Goal: Transaction & Acquisition: Book appointment/travel/reservation

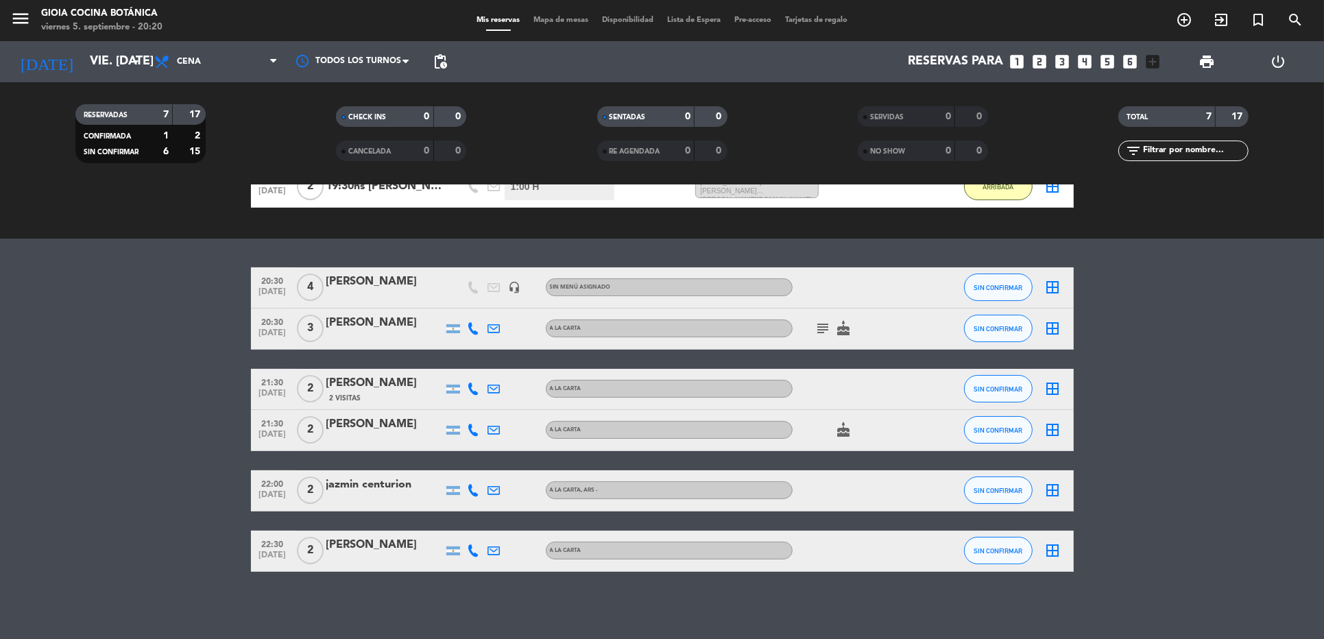
scroll to position [60, 0]
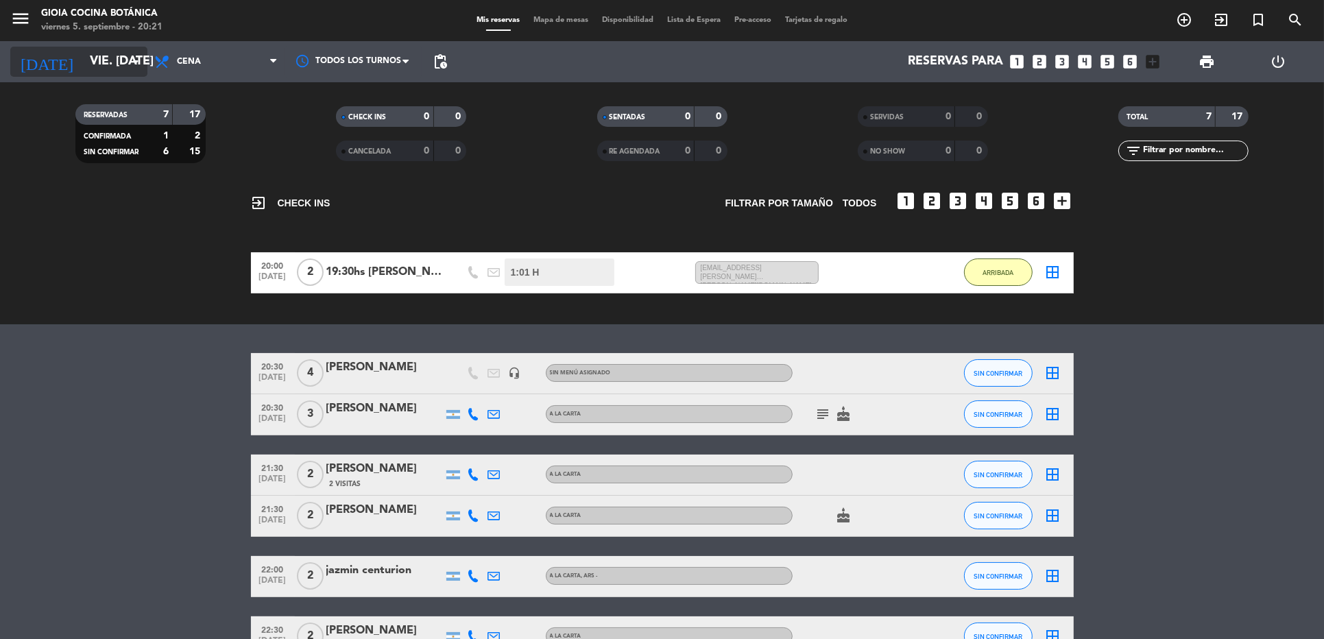
click at [83, 70] on input "vie. [DATE]" at bounding box center [163, 61] width 160 height 27
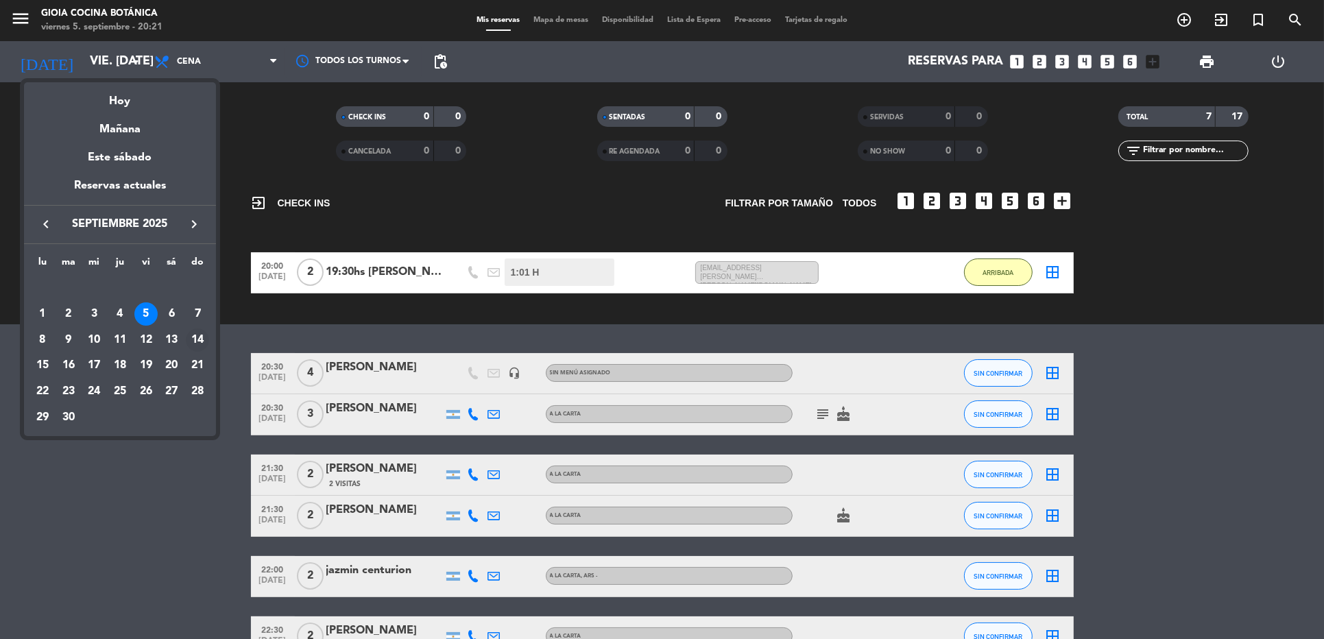
click at [196, 337] on div "14" at bounding box center [197, 339] width 23 height 23
type input "dom. [DATE]"
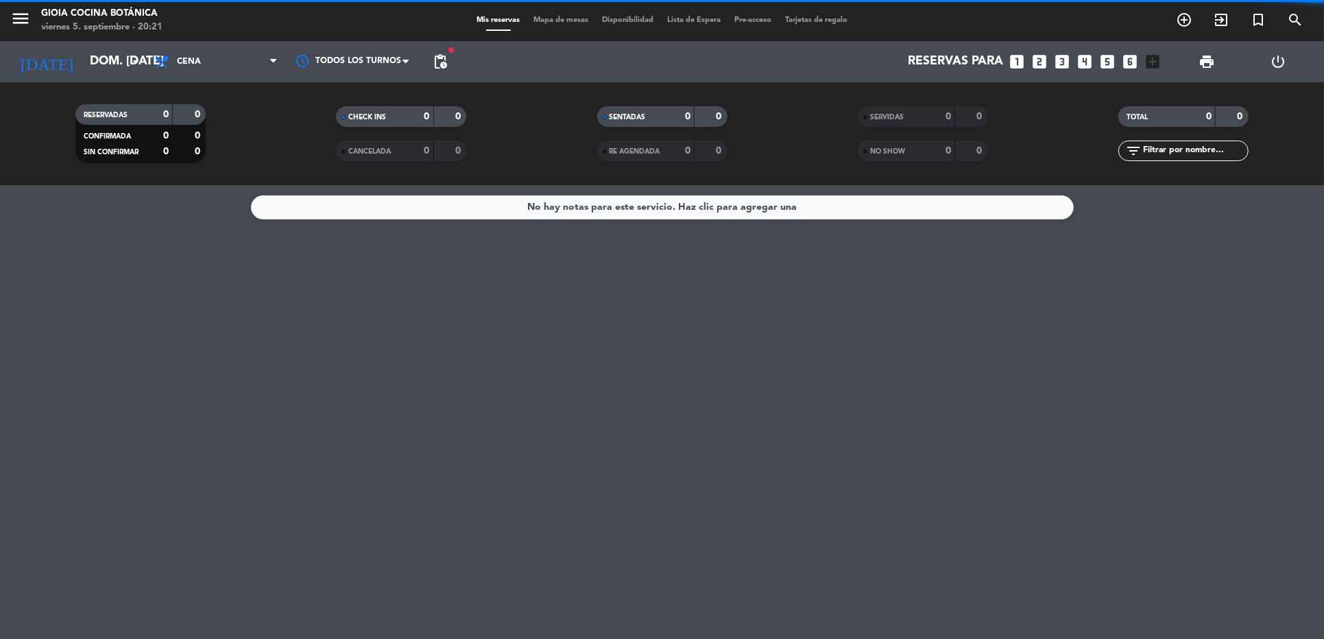
scroll to position [0, 0]
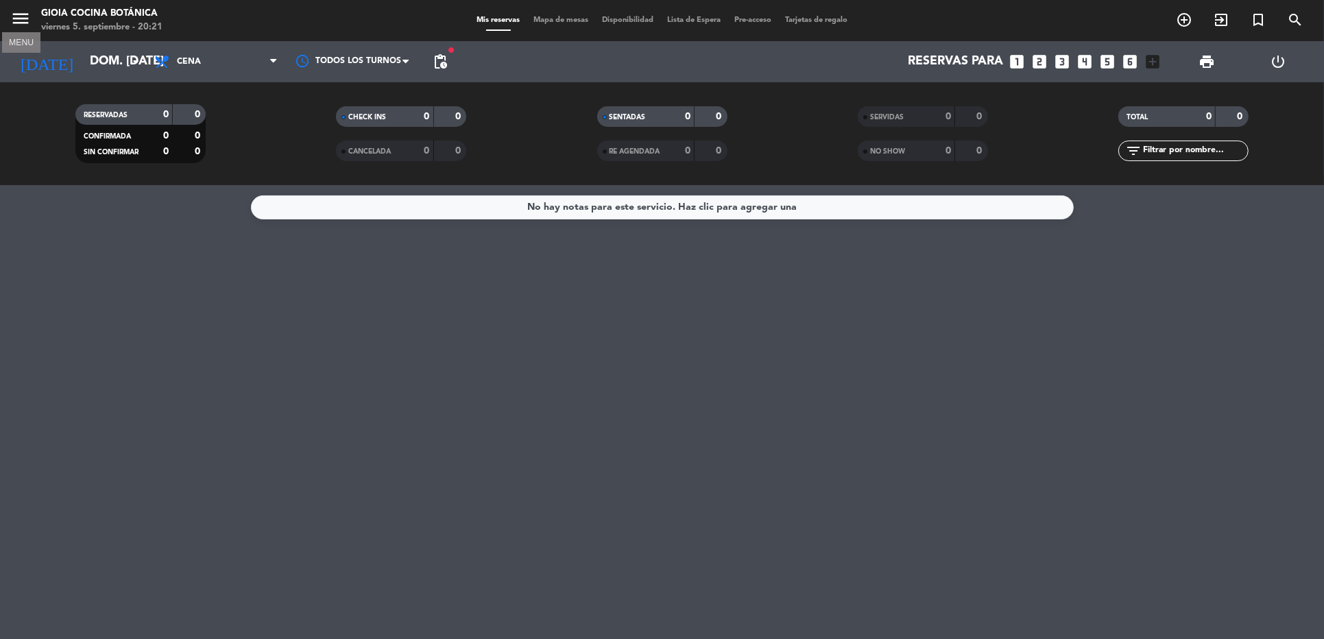
click at [11, 10] on icon "menu" at bounding box center [20, 18] width 21 height 21
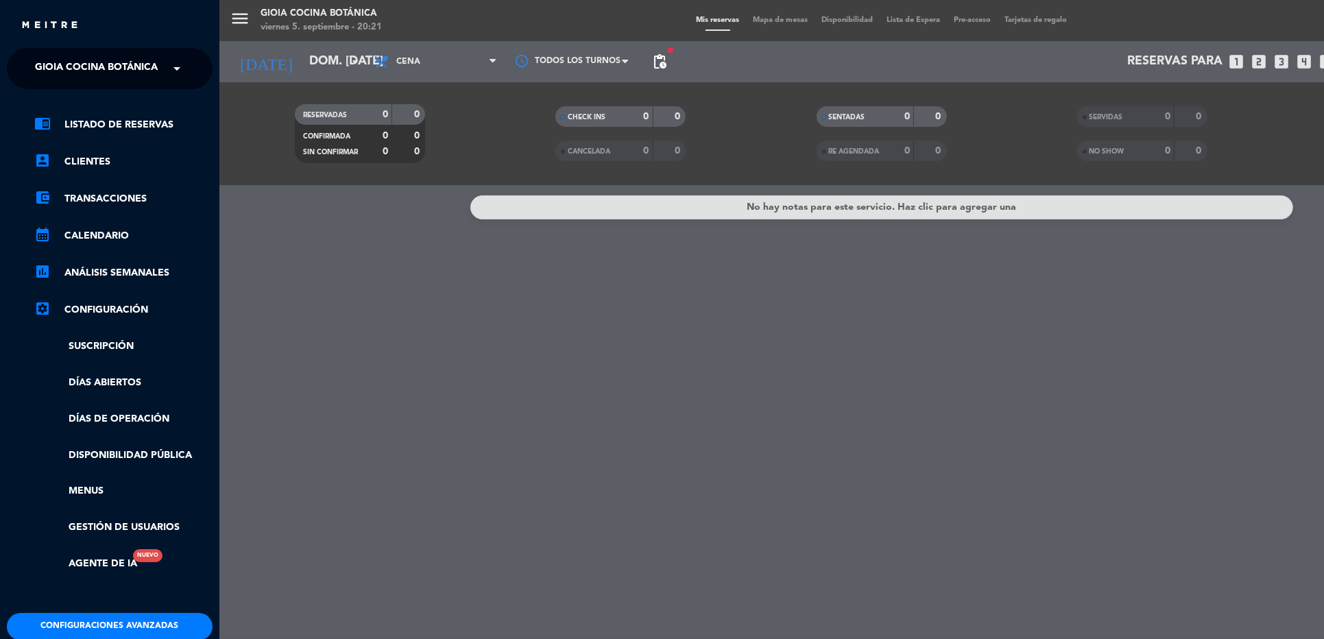
click at [103, 73] on span "Gioia Cocina Botánica" at bounding box center [96, 68] width 123 height 29
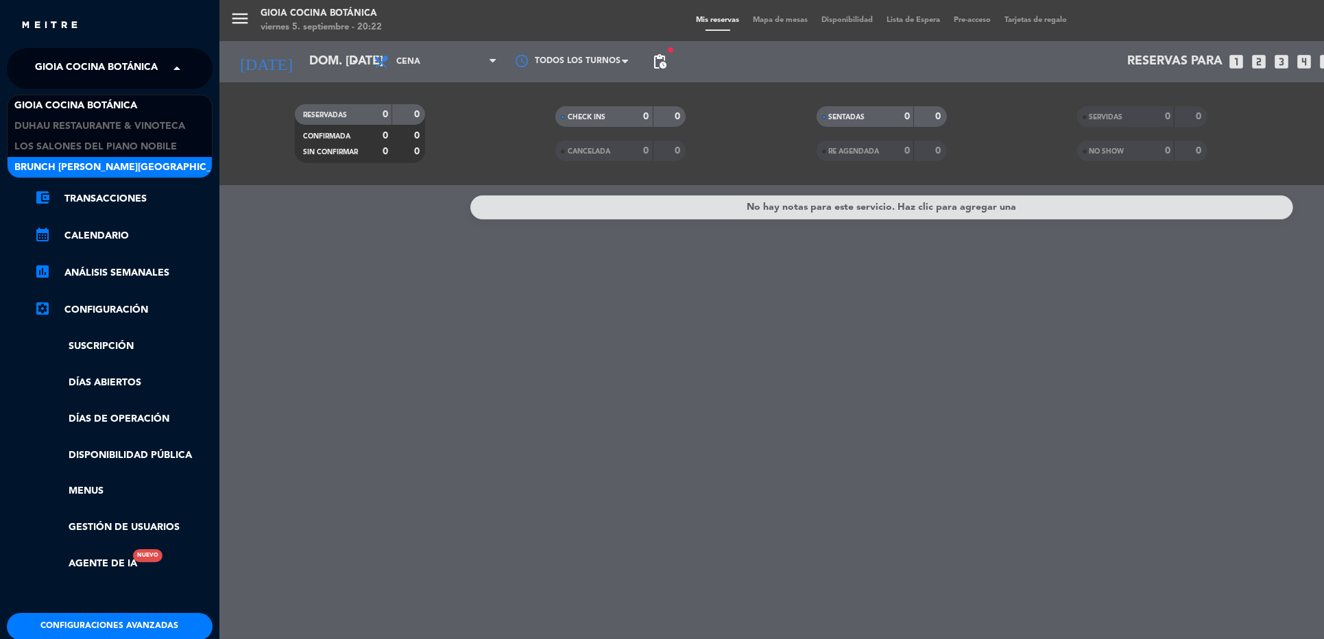
click at [94, 165] on span "Brunch [PERSON_NAME][GEOGRAPHIC_DATA][PERSON_NAME]" at bounding box center [166, 168] width 304 height 16
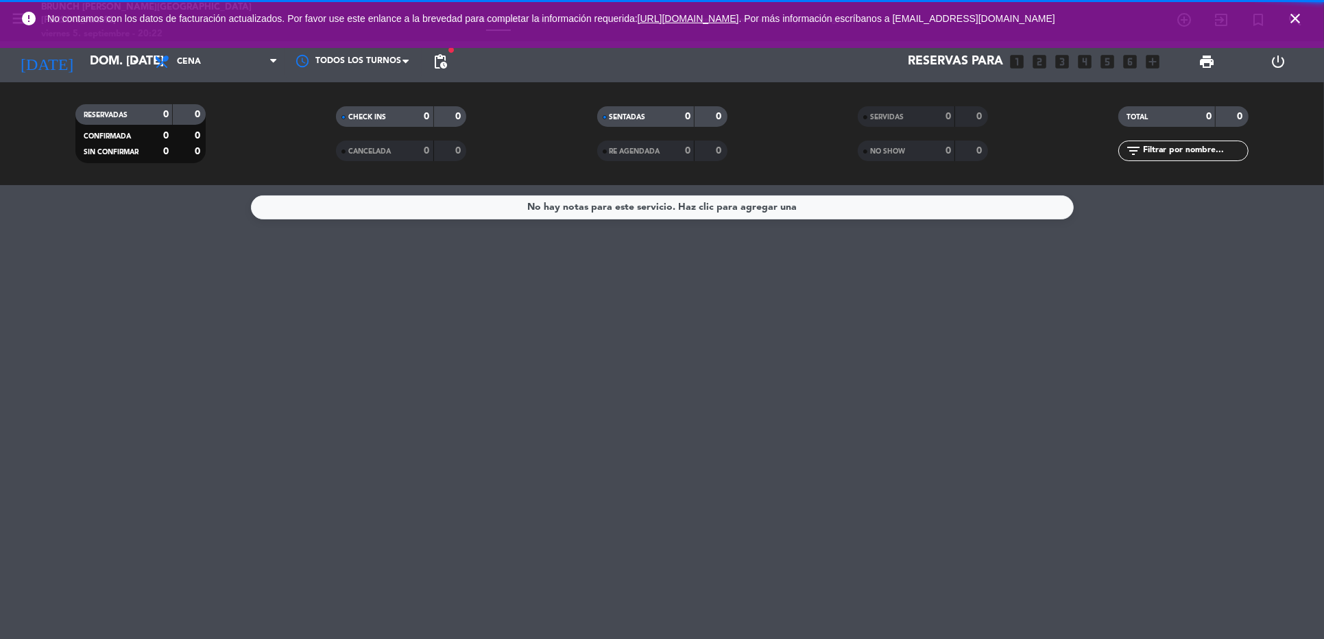
drag, startPoint x: 1301, startPoint y: 22, endPoint x: 1293, endPoint y: 26, distance: 9.2
click at [1301, 22] on icon "close" at bounding box center [1295, 18] width 16 height 16
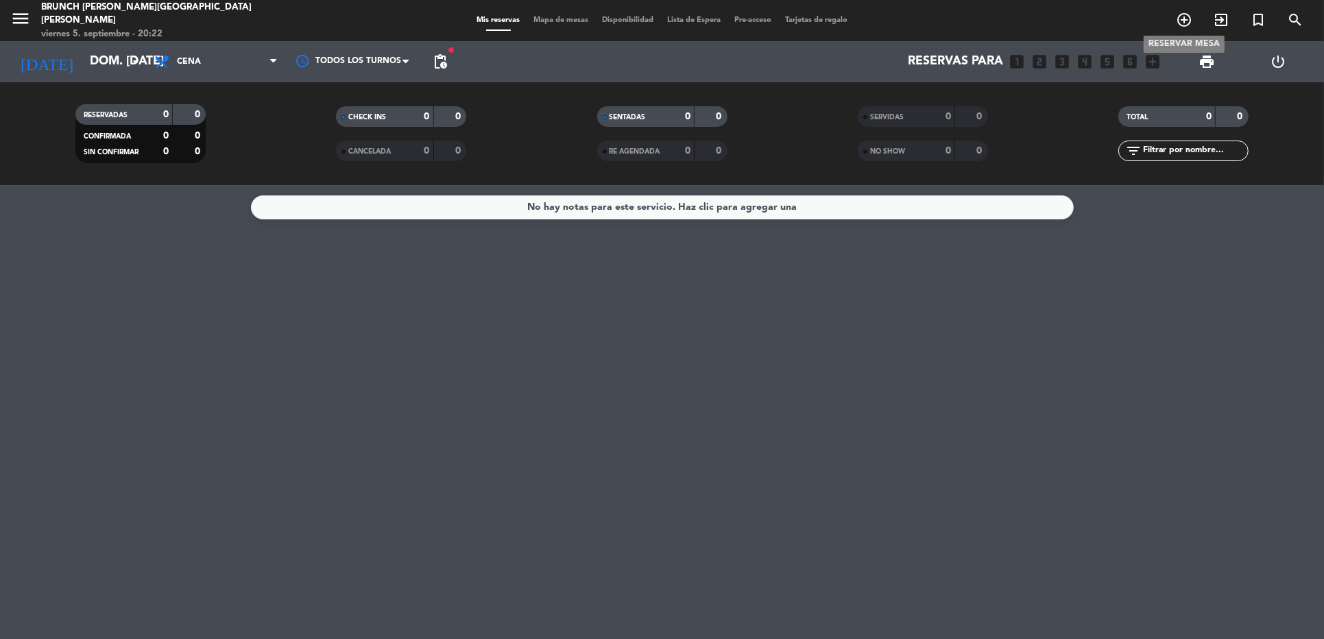
click at [1193, 25] on span "add_circle_outline" at bounding box center [1184, 19] width 37 height 23
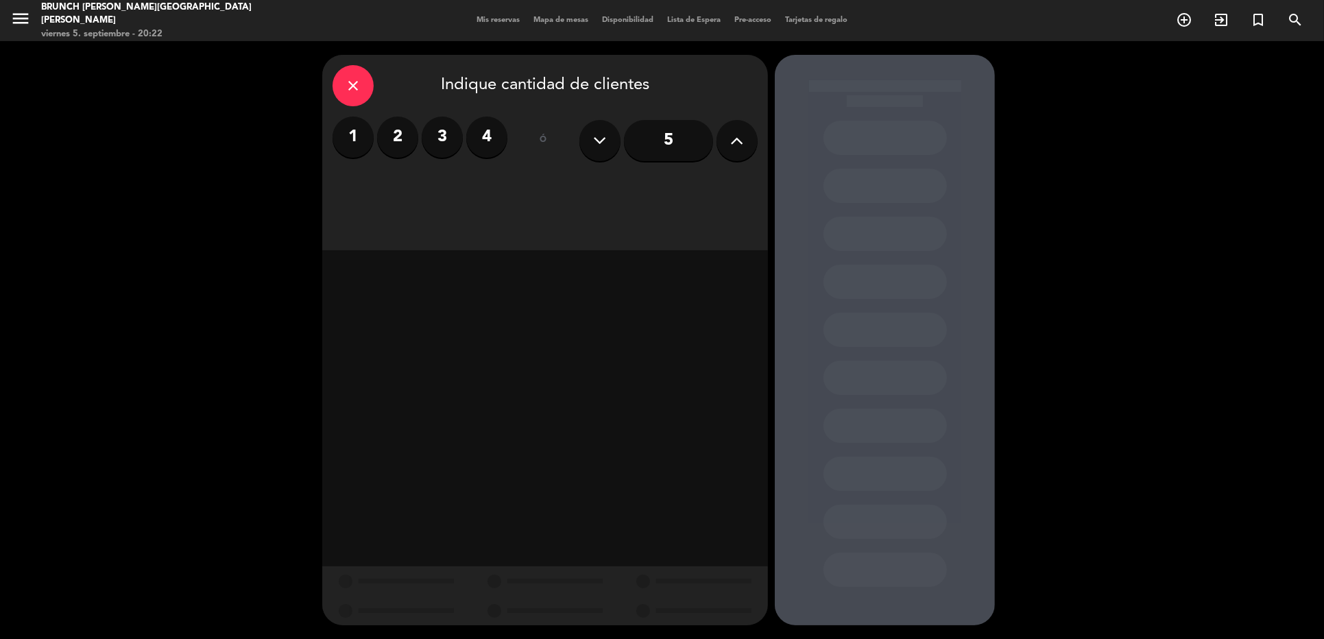
click at [383, 139] on label "2" at bounding box center [397, 137] width 41 height 41
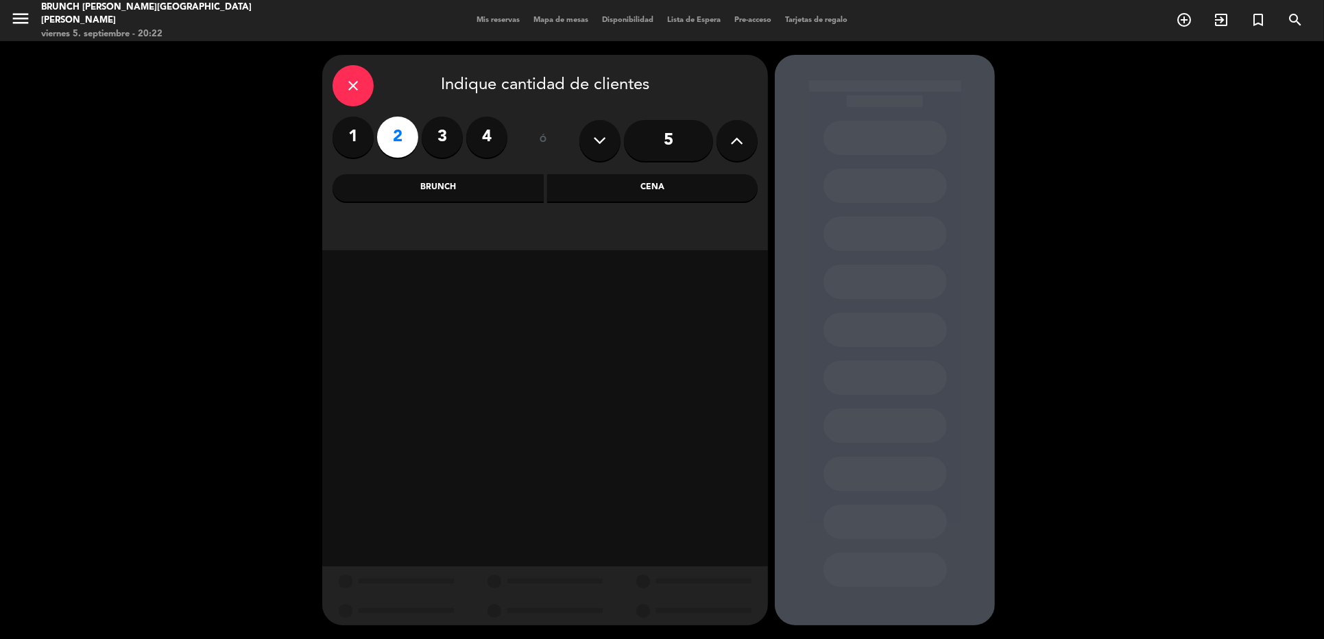
click at [470, 184] on div "Brunch" at bounding box center [438, 187] width 211 height 27
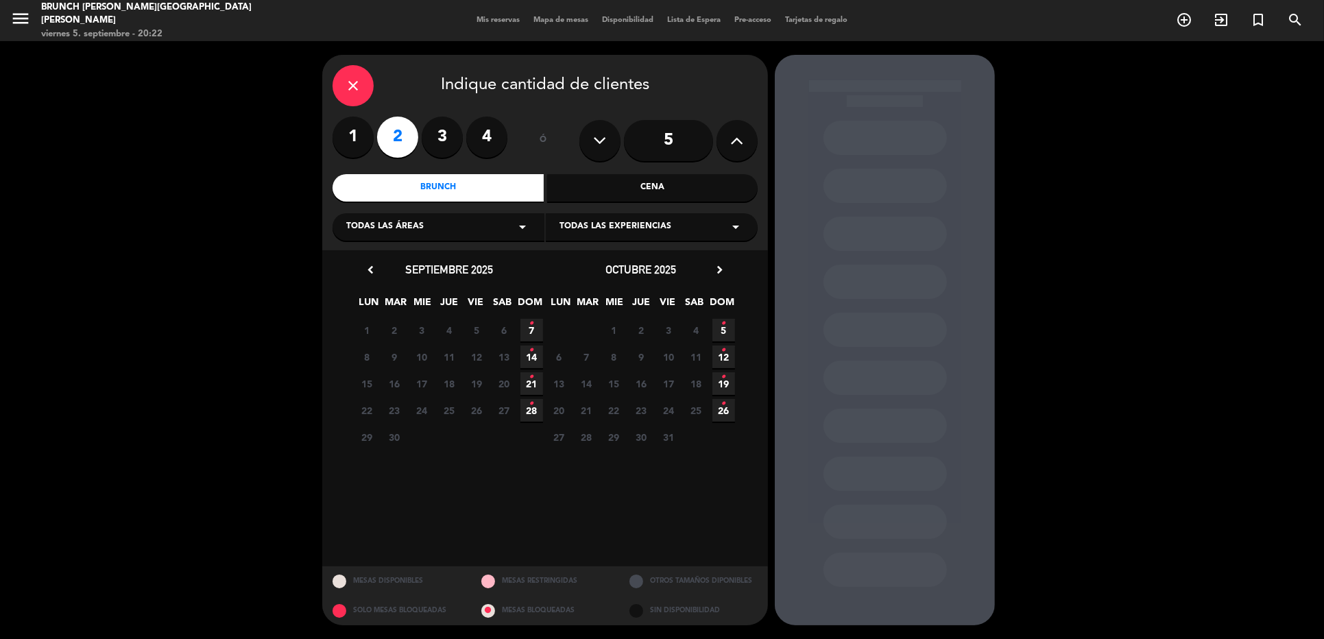
click at [529, 357] on icon "•" at bounding box center [531, 350] width 5 height 22
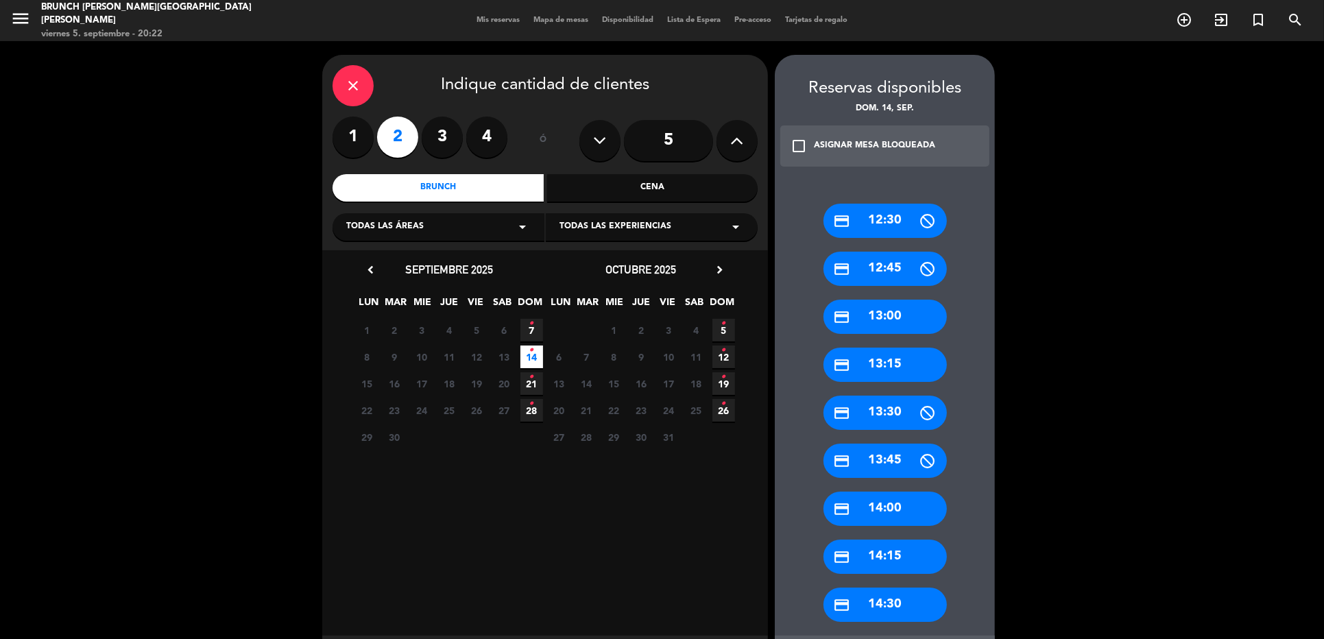
scroll to position [69, 0]
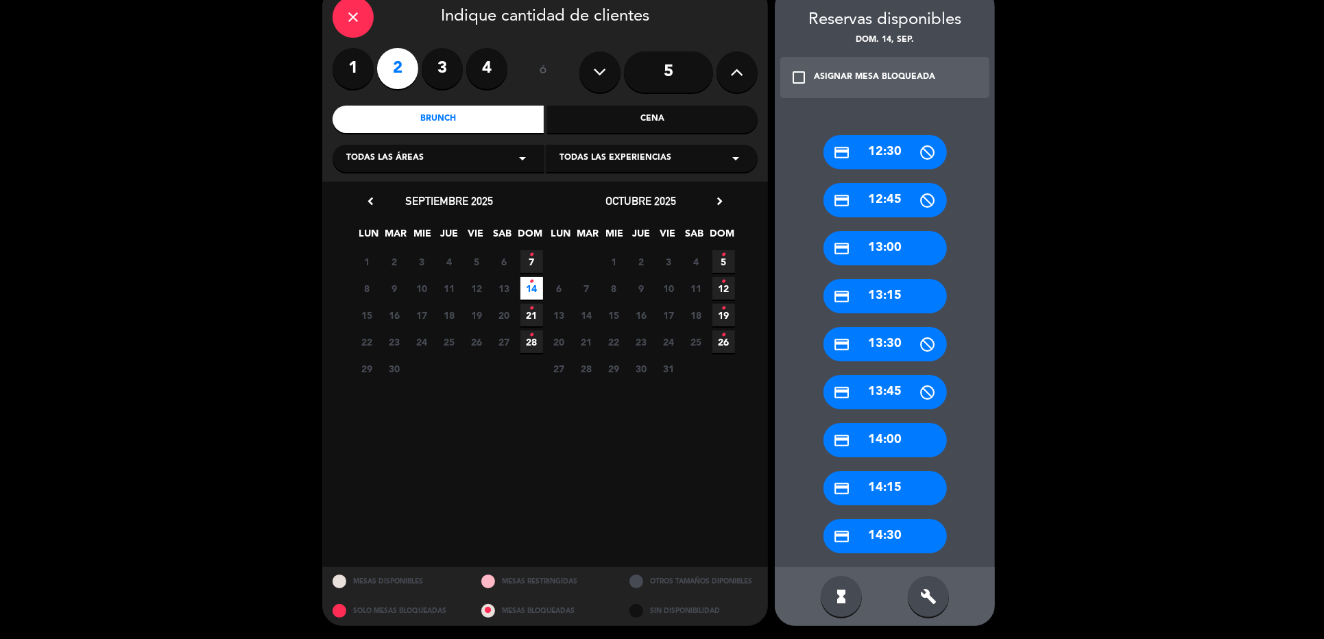
click at [883, 291] on div "credit_card 13:15" at bounding box center [885, 296] width 123 height 34
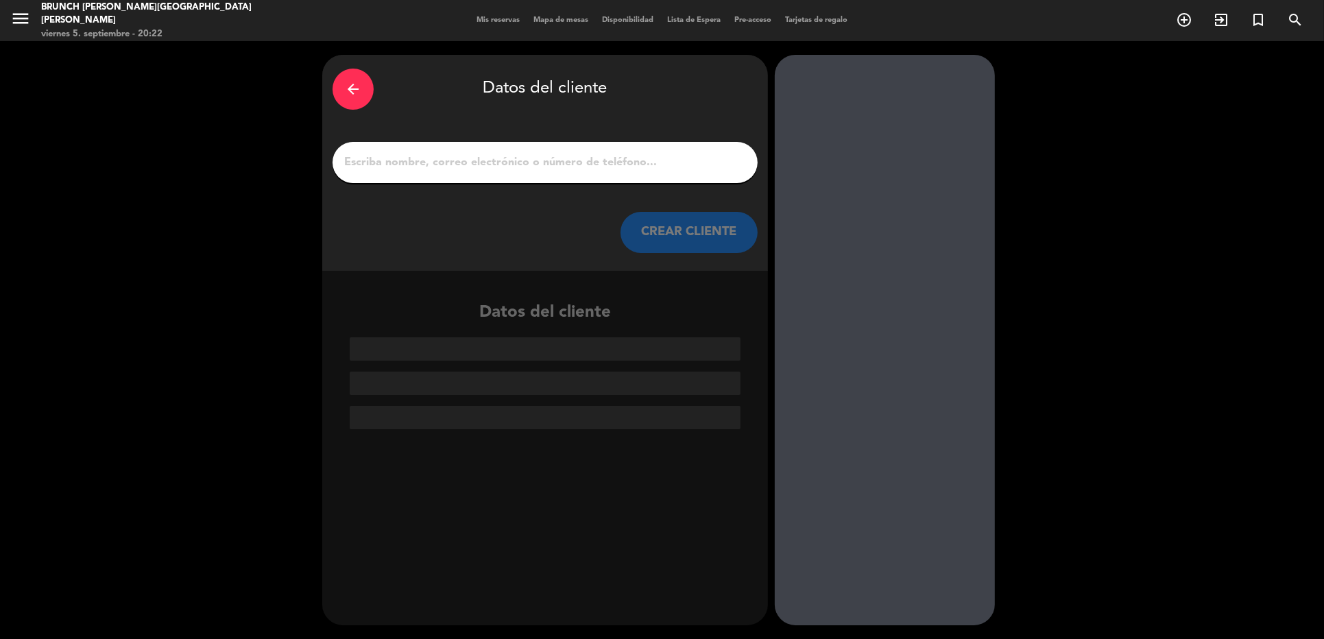
scroll to position [0, 0]
click at [563, 149] on div at bounding box center [545, 162] width 425 height 41
click at [566, 158] on input "1" at bounding box center [545, 162] width 405 height 19
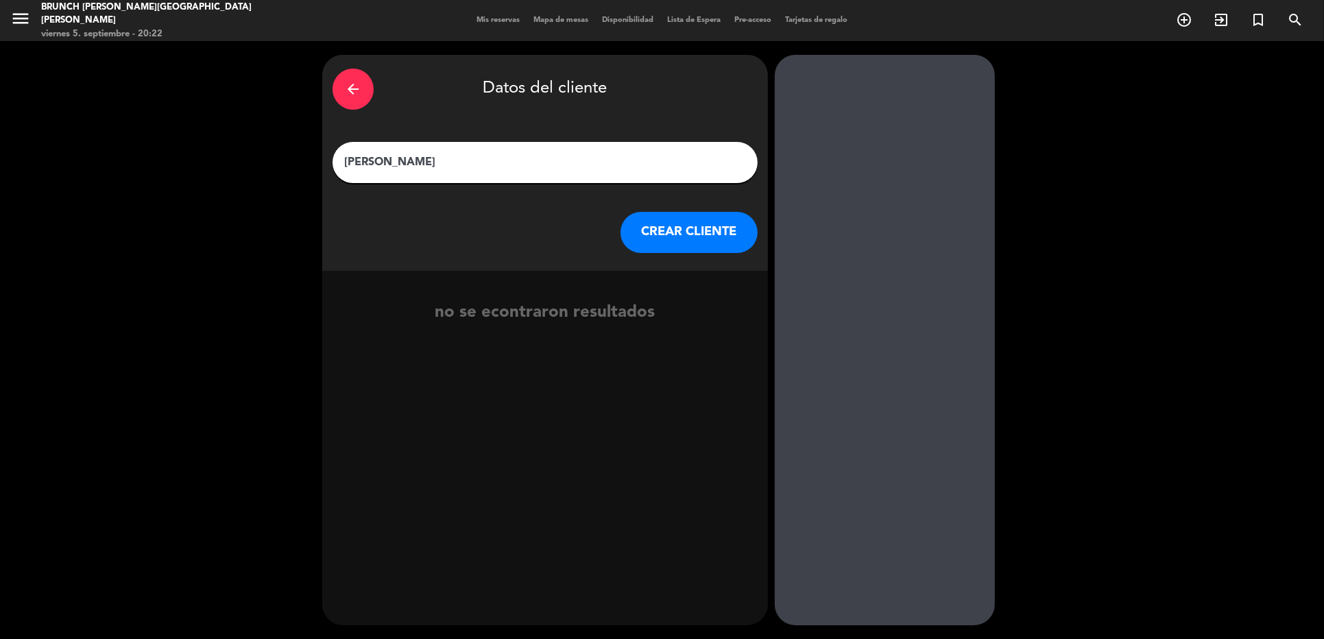
type input "[PERSON_NAME]"
click at [682, 248] on button "CREAR CLIENTE" at bounding box center [689, 232] width 137 height 41
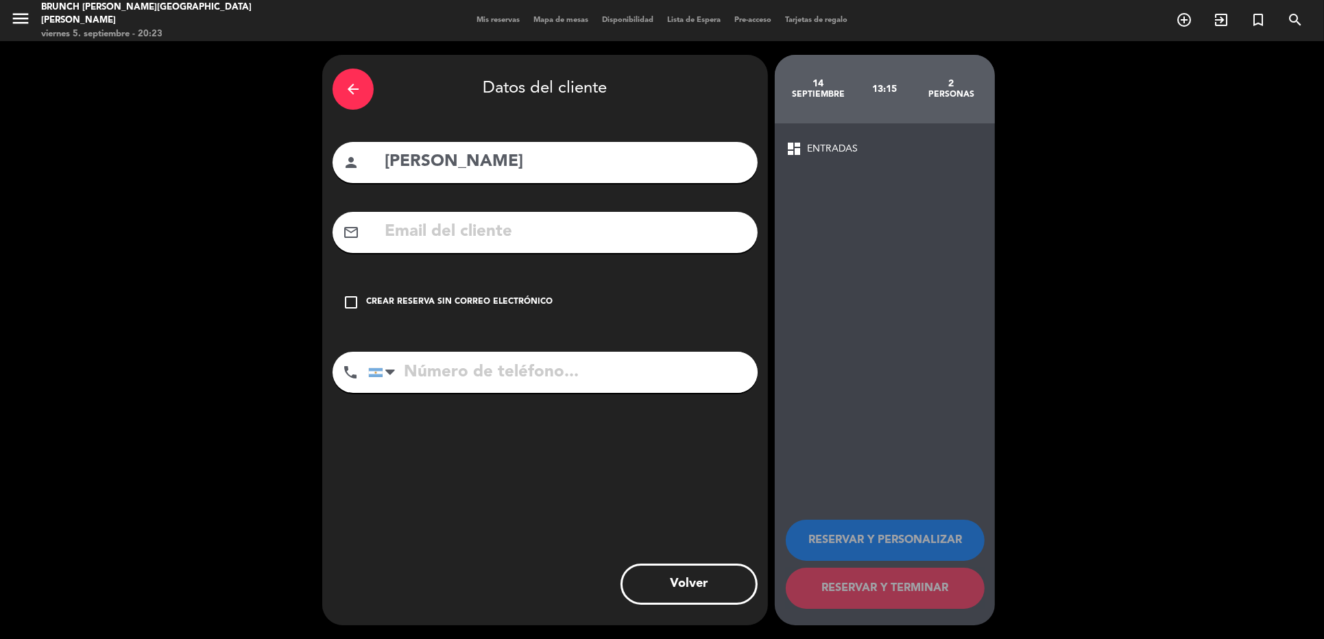
click at [503, 245] on input "text" at bounding box center [565, 232] width 364 height 28
paste input "[EMAIL_ADDRESS][DOMAIN_NAME]"
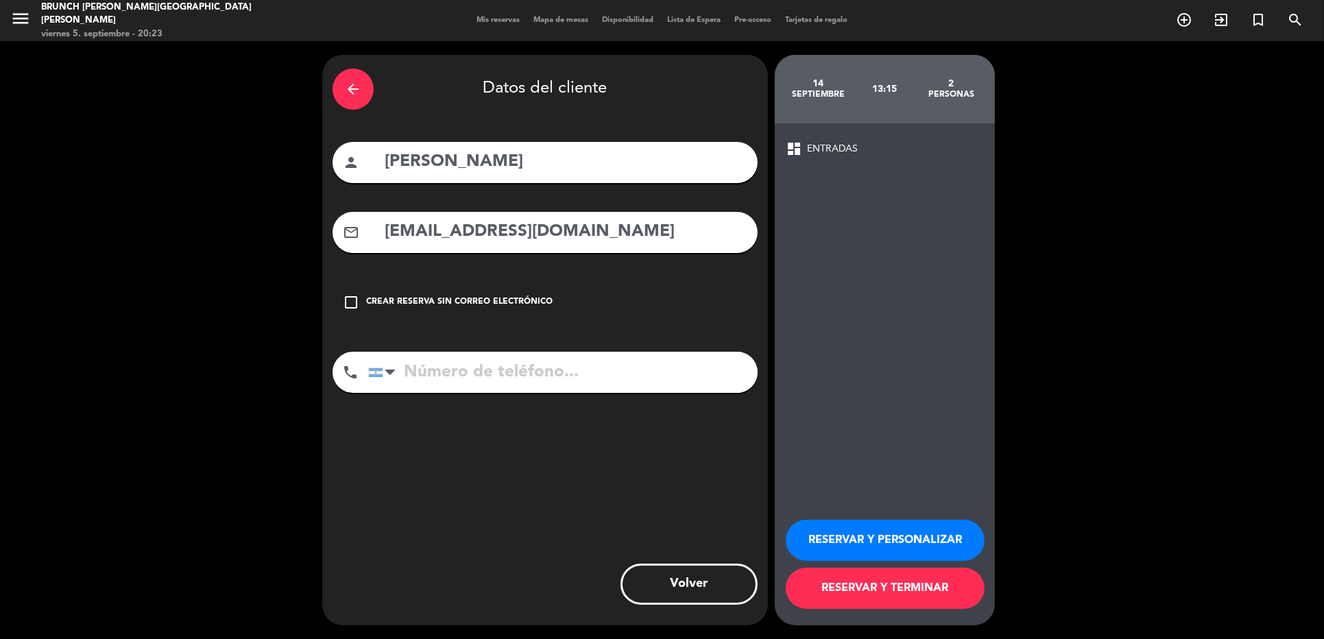
type input "[EMAIL_ADDRESS][DOMAIN_NAME]"
click at [900, 542] on button "RESERVAR Y PERSONALIZAR" at bounding box center [885, 540] width 199 height 41
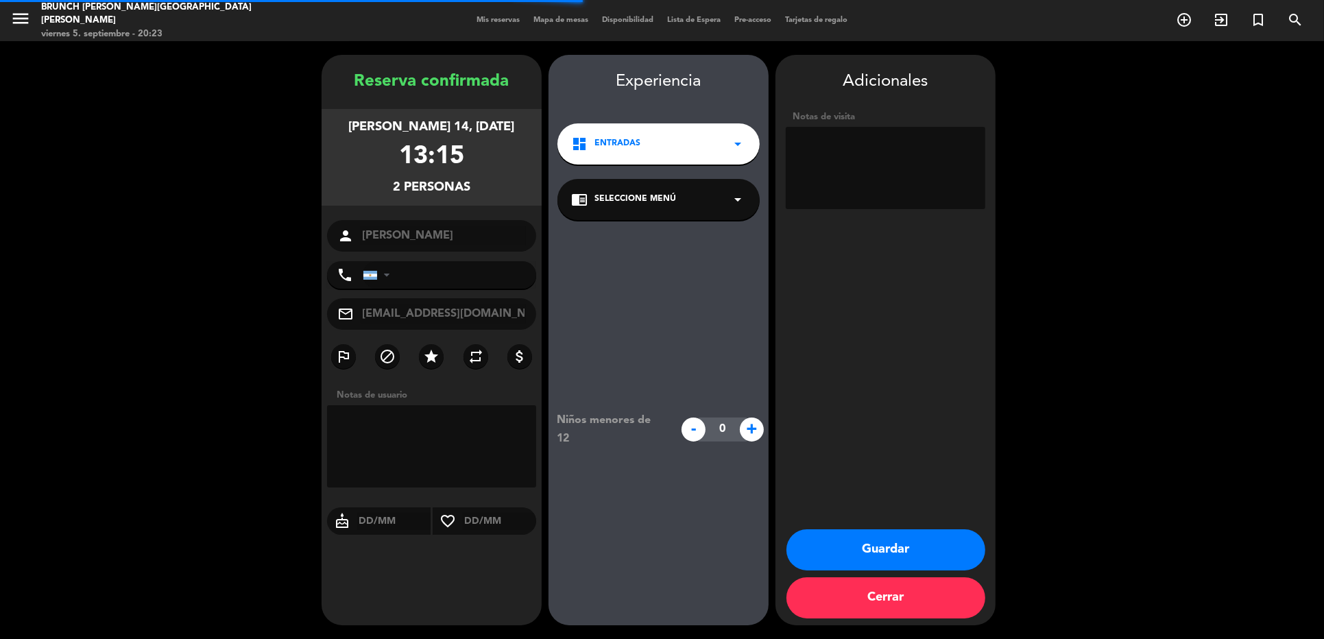
click at [848, 173] on textarea at bounding box center [886, 168] width 200 height 82
paste textarea "V-6BK9G-BUEPH"
type textarea "V-6BK9G-BUEPH"
click at [869, 531] on button "Guardar" at bounding box center [886, 549] width 199 height 41
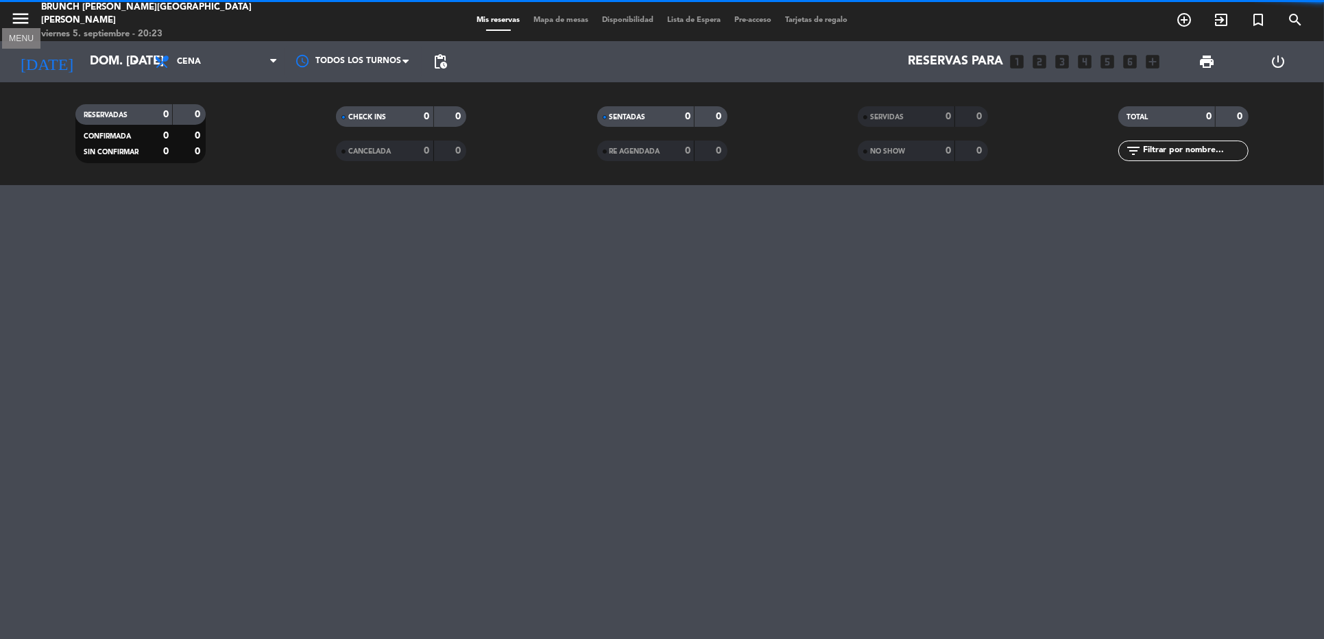
click at [24, 14] on icon "menu" at bounding box center [20, 18] width 21 height 21
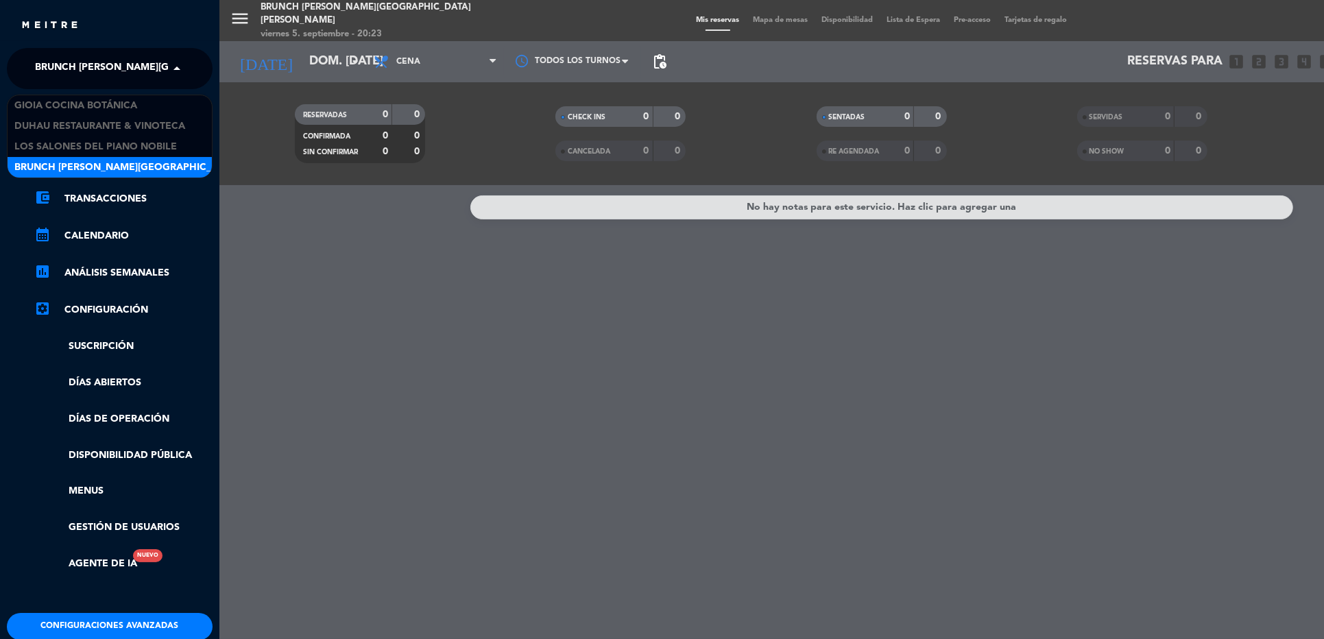
click at [100, 69] on span "Brunch [PERSON_NAME][GEOGRAPHIC_DATA][PERSON_NAME]" at bounding box center [187, 68] width 304 height 29
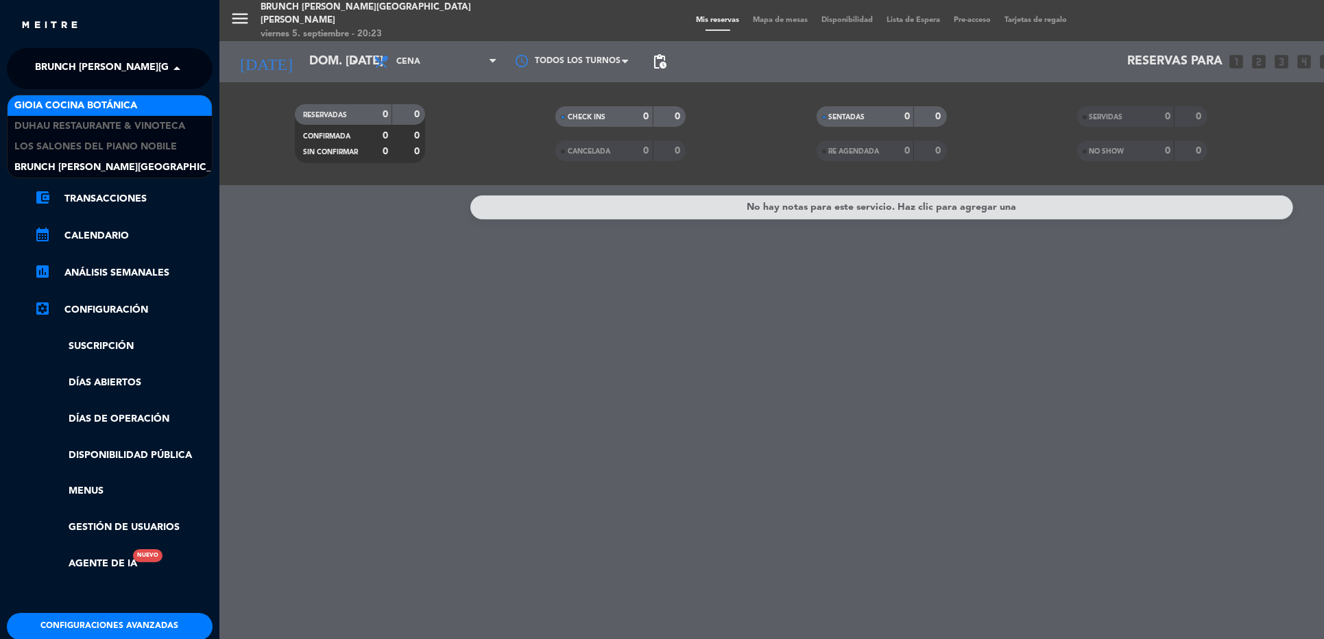
click at [120, 104] on span "Gioia Cocina Botánica" at bounding box center [75, 106] width 123 height 16
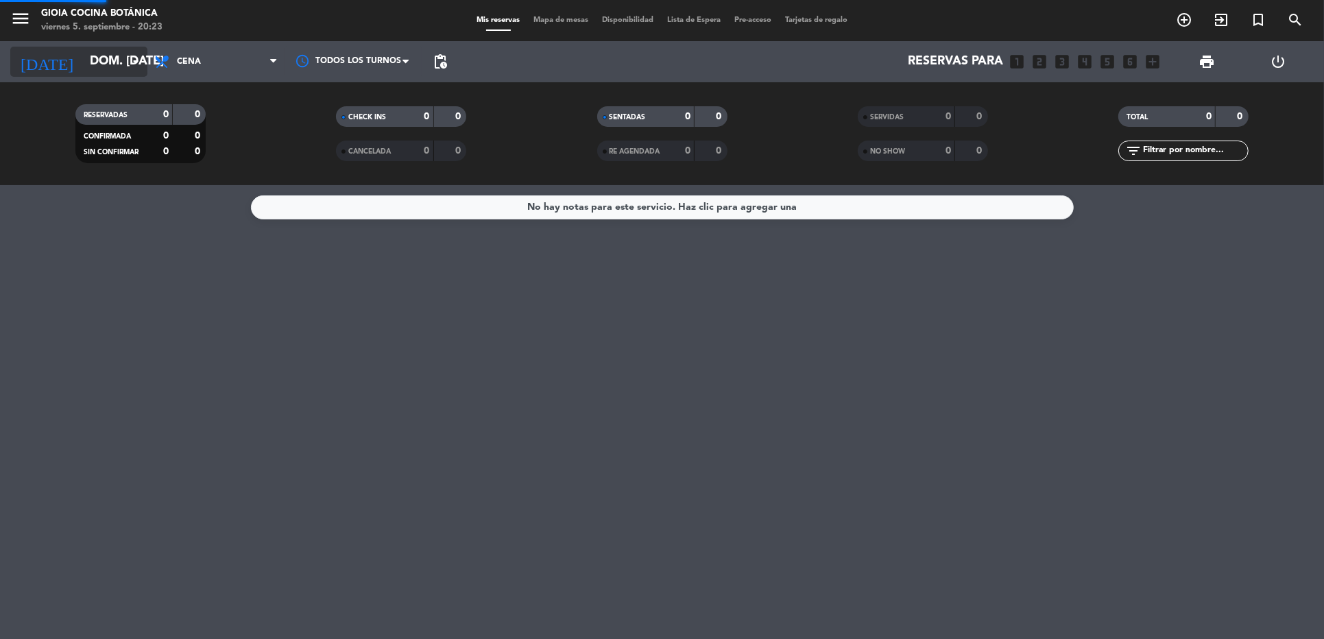
click at [97, 64] on input "dom. [DATE]" at bounding box center [163, 61] width 160 height 27
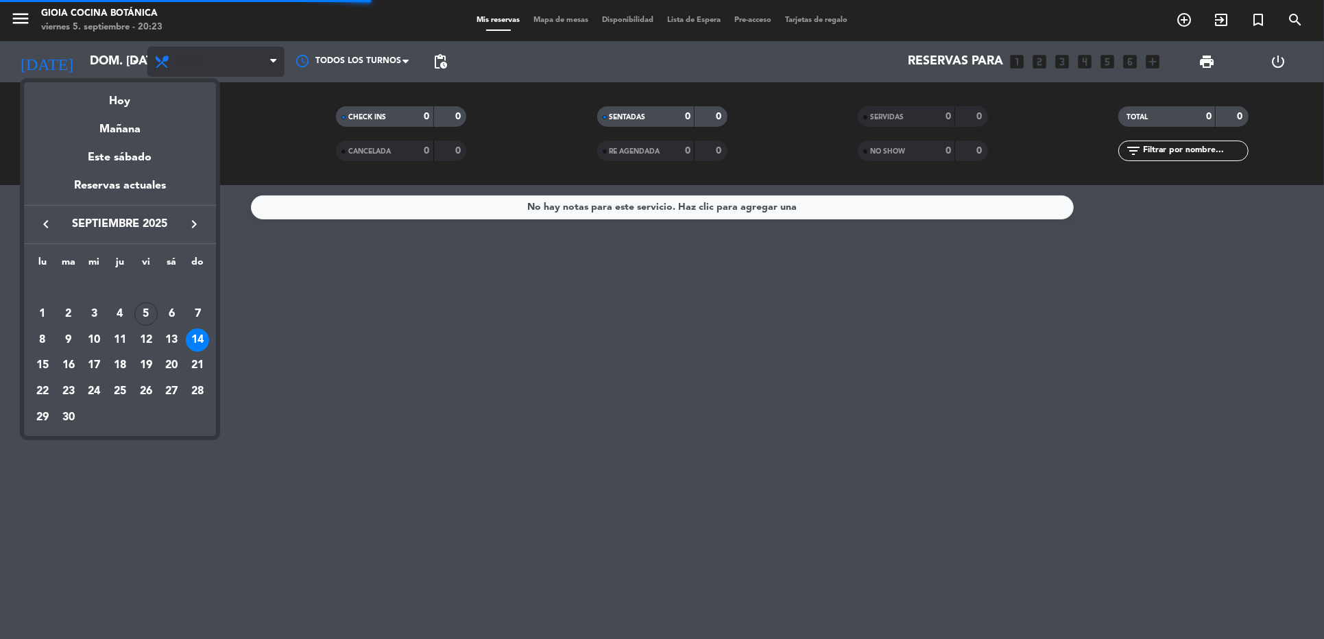
drag, startPoint x: 128, startPoint y: 88, endPoint x: 173, endPoint y: 60, distance: 52.9
click at [129, 88] on div "Hoy" at bounding box center [120, 96] width 192 height 28
type input "vie. [DATE]"
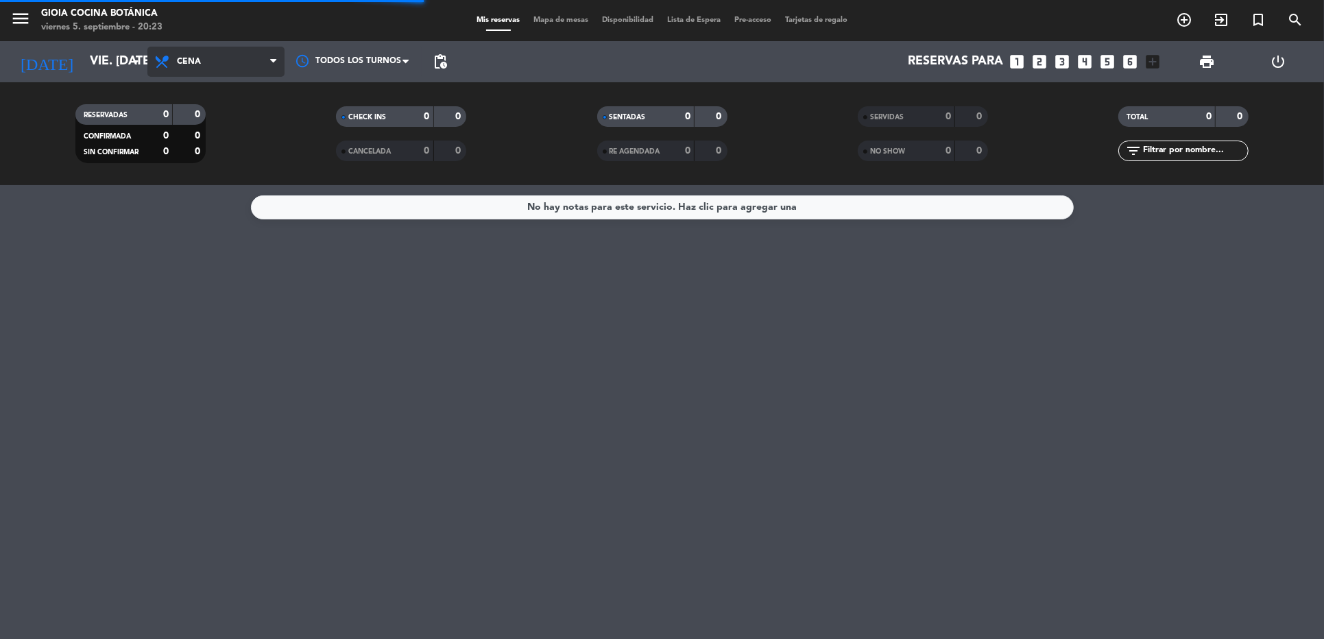
click at [195, 49] on span "Cena" at bounding box center [215, 62] width 137 height 30
click at [149, 343] on div "No hay notas para este servicio. Haz clic para agregar una" at bounding box center [662, 412] width 1324 height 454
click at [177, 64] on span "Cena" at bounding box center [189, 62] width 24 height 10
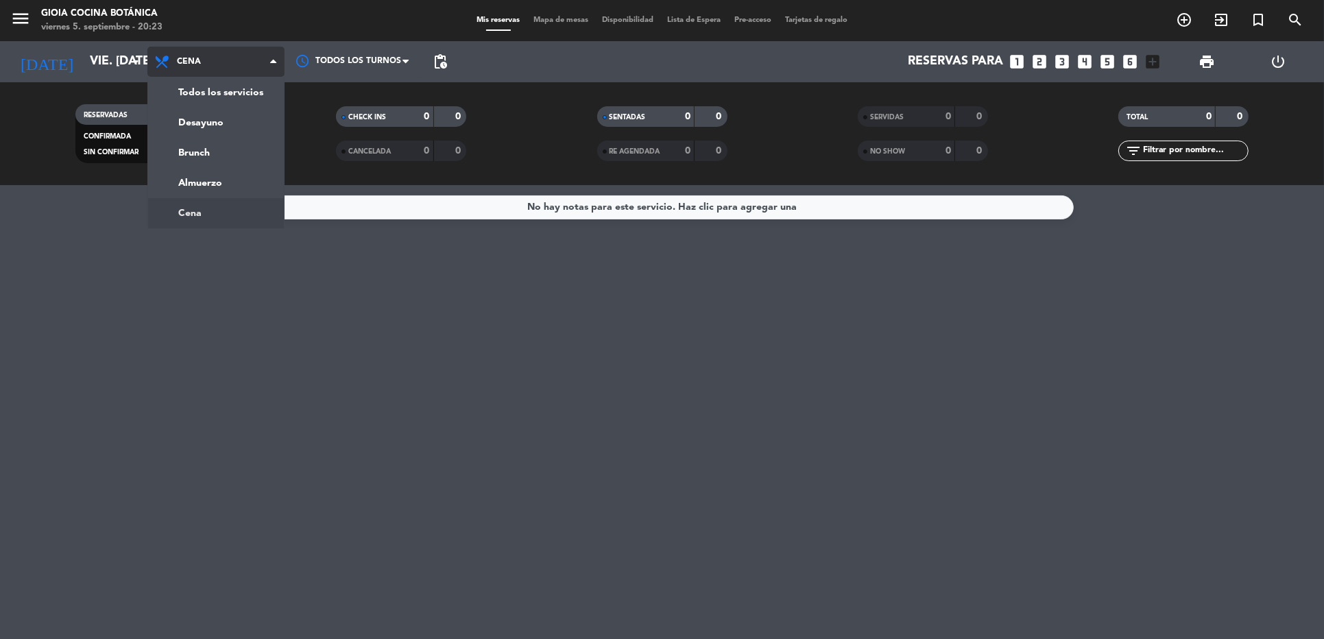
click at [195, 213] on ng-component "menu [PERSON_NAME] Cocina Botánica viernes 5. septiembre - 20:23 Mis reservas M…" at bounding box center [662, 319] width 1324 height 639
